Goal: Information Seeking & Learning: Learn about a topic

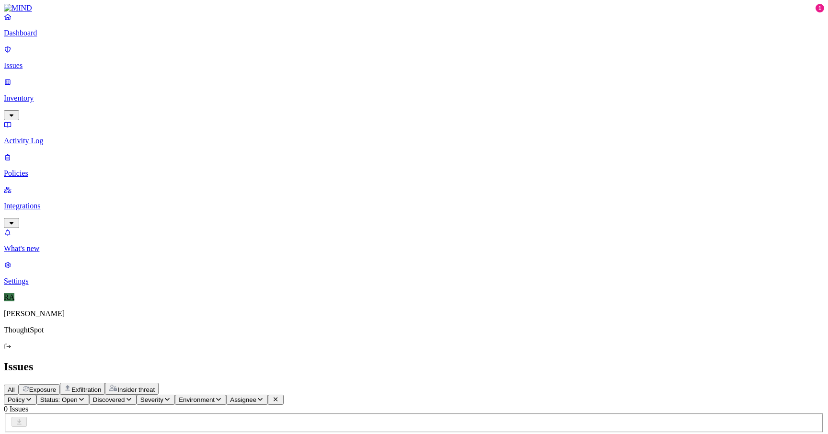
click at [89, 395] on button "Status: Open" at bounding box center [62, 400] width 53 height 10
click at [174, 107] on button "button" at bounding box center [178, 108] width 8 height 3
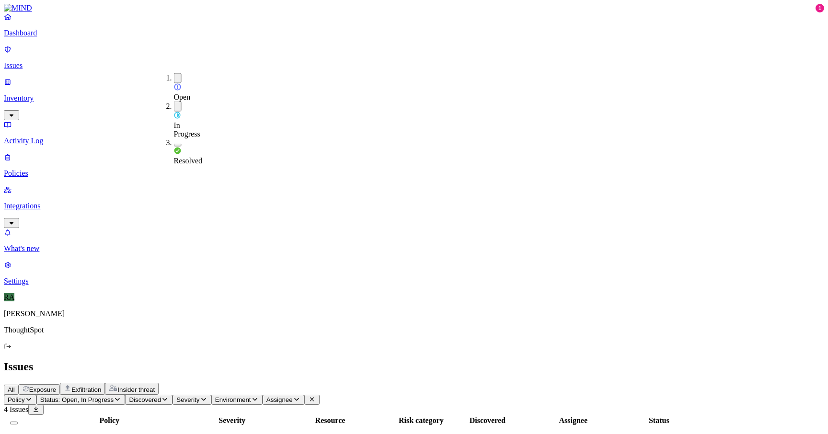
click at [337, 360] on h2 "Issues" at bounding box center [414, 366] width 820 height 13
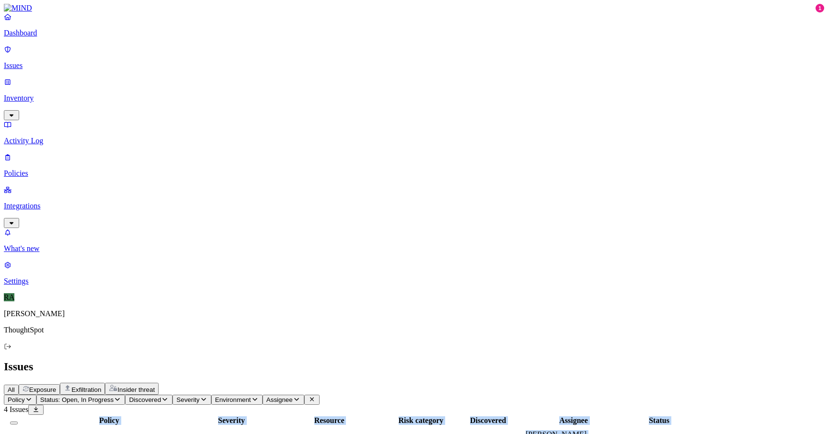
drag, startPoint x: 269, startPoint y: 115, endPoint x: 458, endPoint y: 237, distance: 224.9
